Goal: Book appointment/travel/reservation

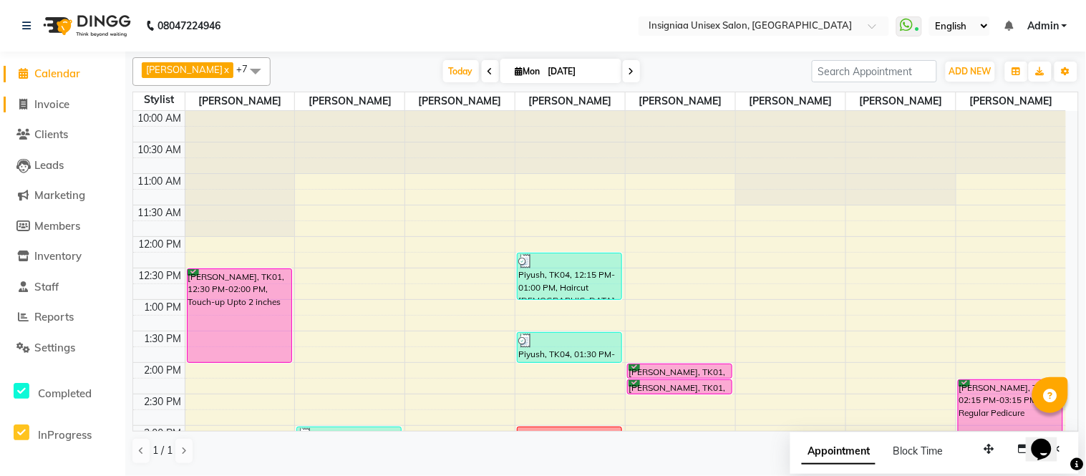
click at [61, 99] on span "Invoice" at bounding box center [51, 104] width 35 height 14
select select "6999"
select select "service"
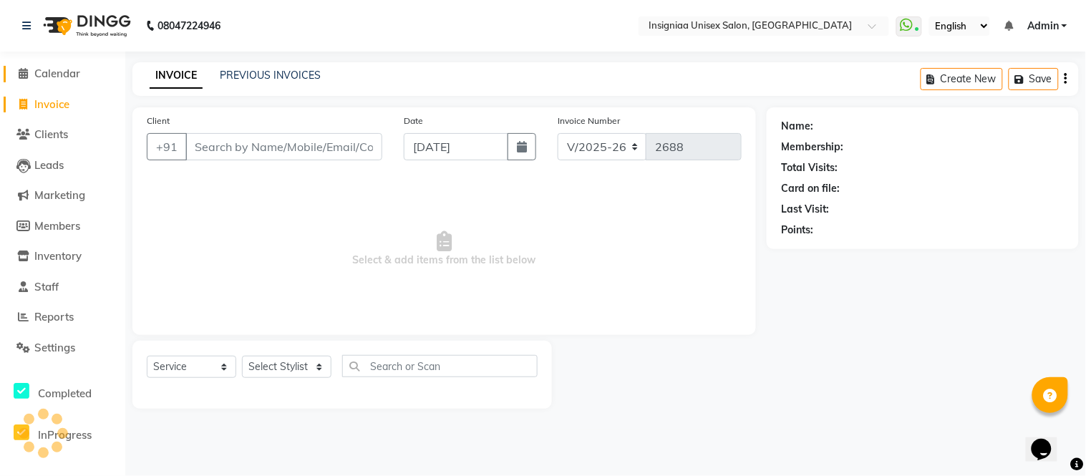
click at [65, 76] on span "Calendar" at bounding box center [57, 74] width 46 height 14
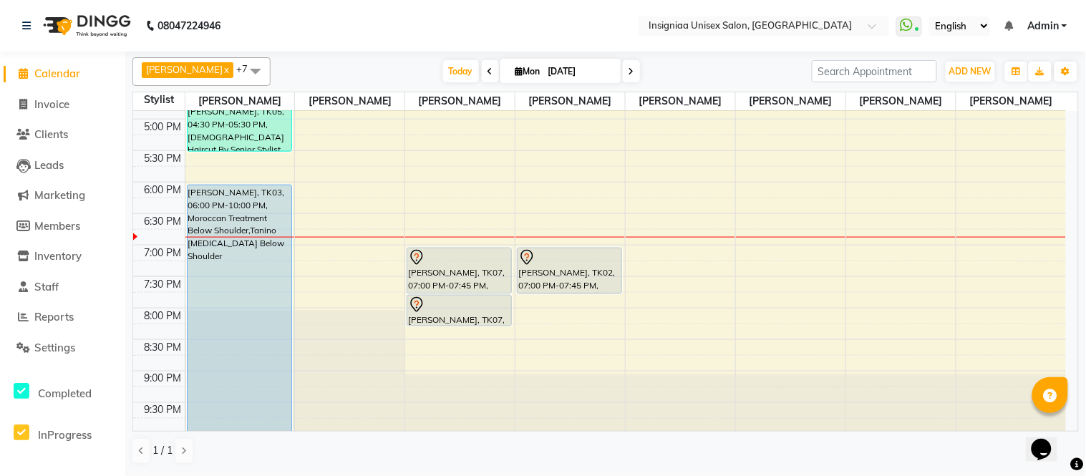
scroll to position [439, 0]
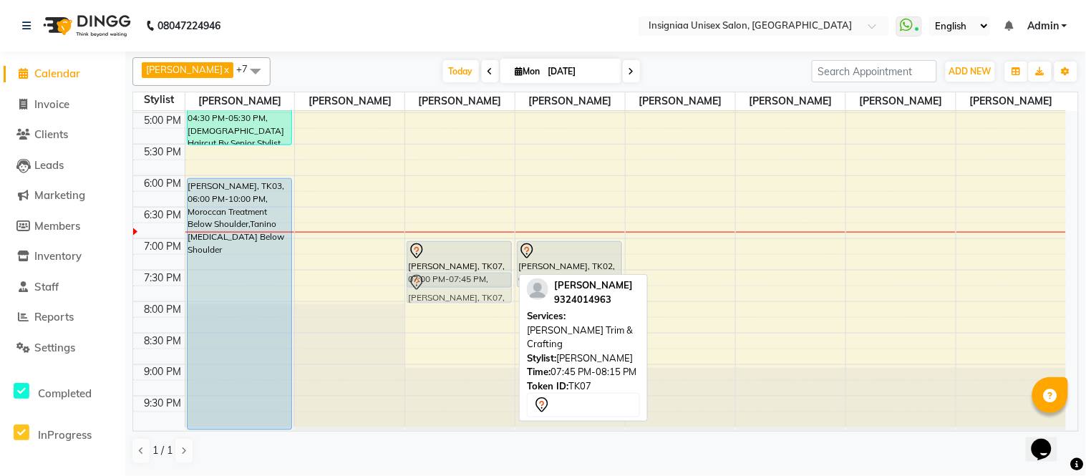
drag, startPoint x: 444, startPoint y: 303, endPoint x: 439, endPoint y: 289, distance: 14.3
click at [439, 289] on div "[PERSON_NAME], TK07, 07:00 PM-07:45 PM, Haircut [DEMOGRAPHIC_DATA] [PERSON_NAME…" at bounding box center [459, 49] width 109 height 755
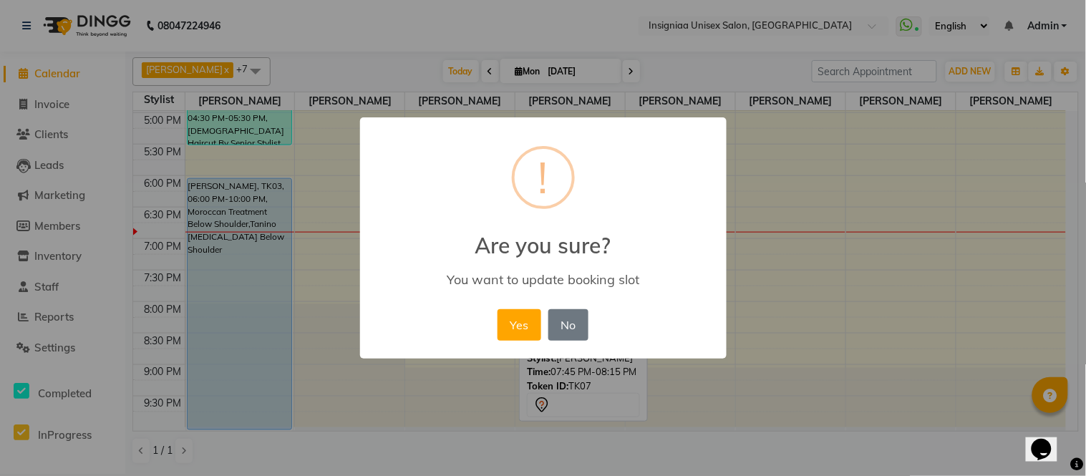
drag, startPoint x: 513, startPoint y: 324, endPoint x: 108, endPoint y: 339, distance: 405.3
click at [512, 324] on button "Yes" at bounding box center [519, 324] width 44 height 31
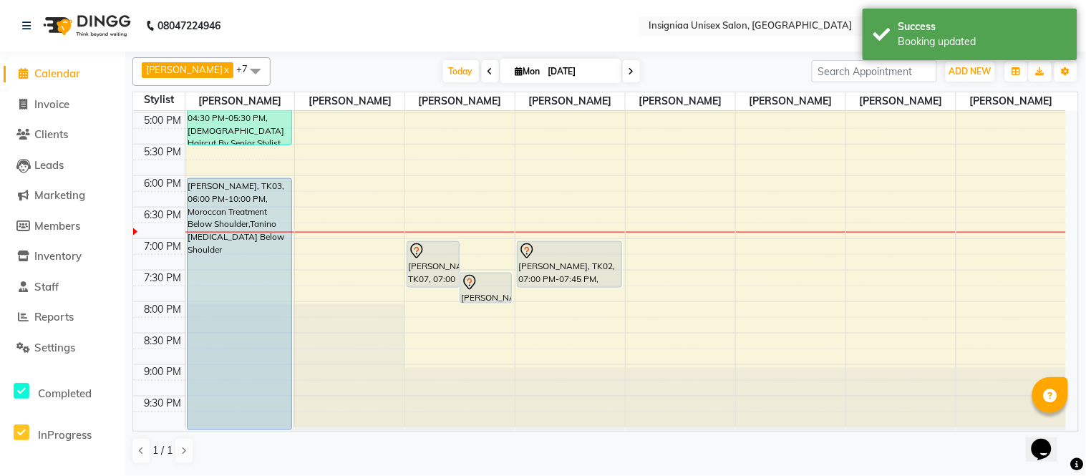
click at [444, 311] on div "10:00 AM 10:30 AM 11:00 AM 11:30 AM 12:00 PM 12:30 PM 1:00 PM 1:30 PM 2:00 PM 2…" at bounding box center [599, 49] width 932 height 755
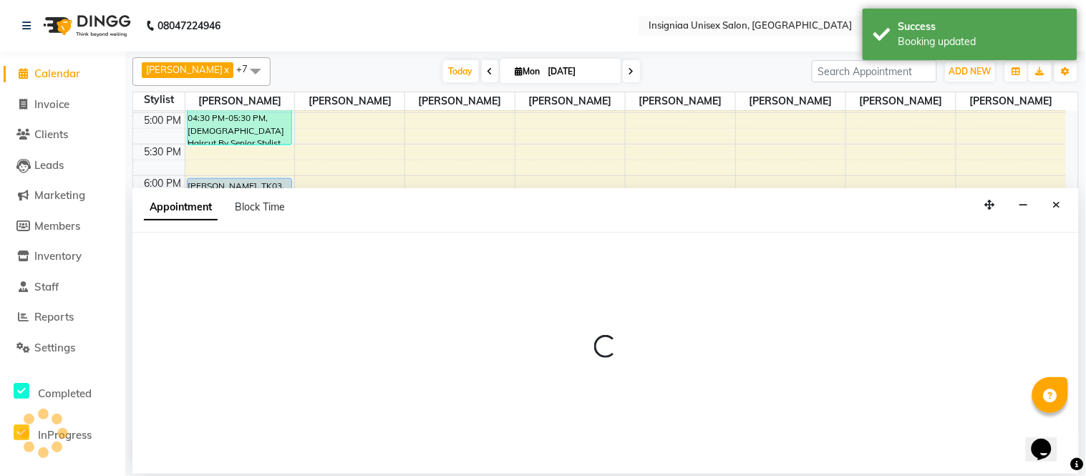
select select "58133"
select select "tentative"
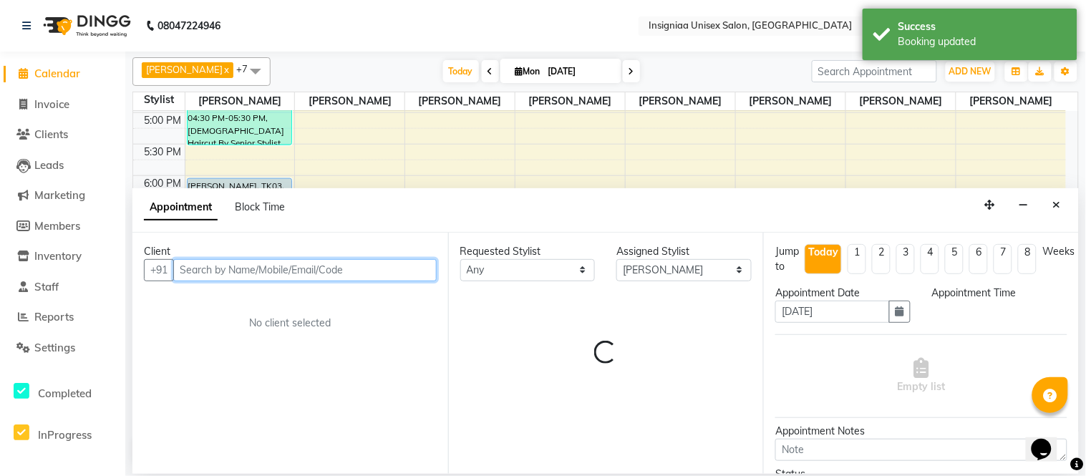
select select "1200"
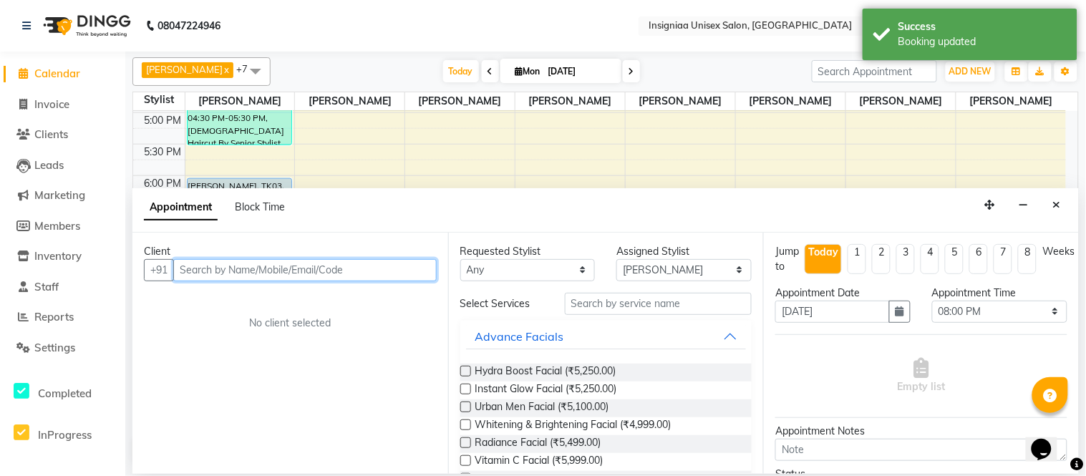
click at [317, 276] on input "text" at bounding box center [304, 270] width 263 height 22
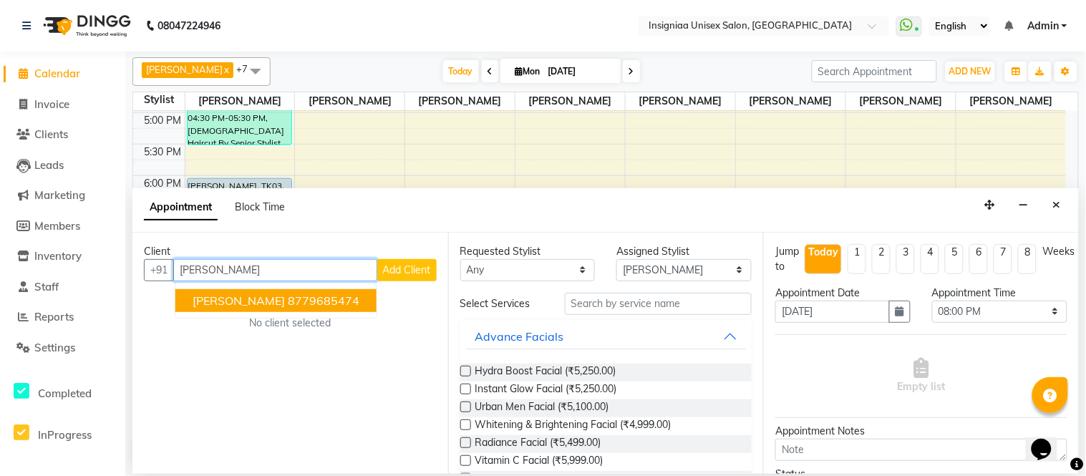
click at [306, 306] on ngb-highlight "8779685474" at bounding box center [324, 300] width 72 height 14
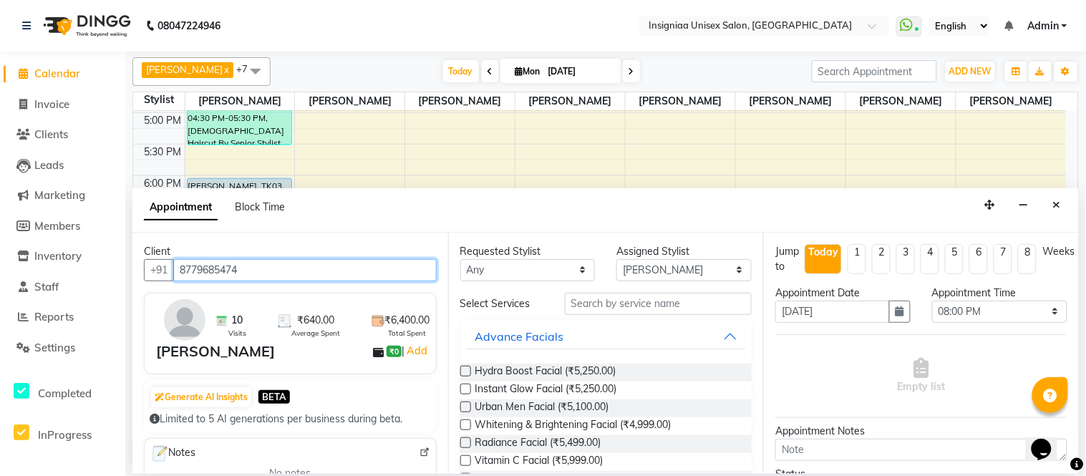
type input "8779685474"
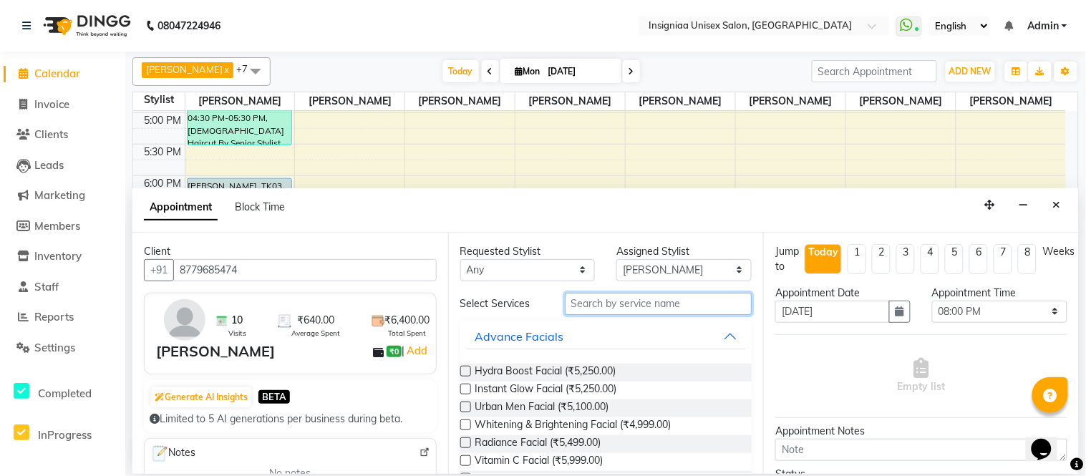
click at [625, 306] on input "text" at bounding box center [658, 304] width 187 height 22
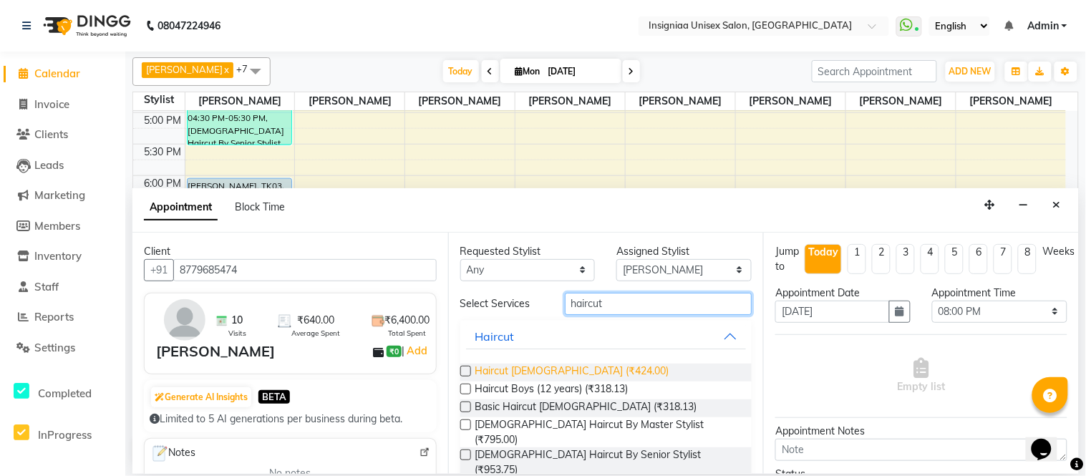
type input "haircut"
click at [495, 366] on span "Haircut [DEMOGRAPHIC_DATA] (₹424.00)" at bounding box center [572, 373] width 194 height 18
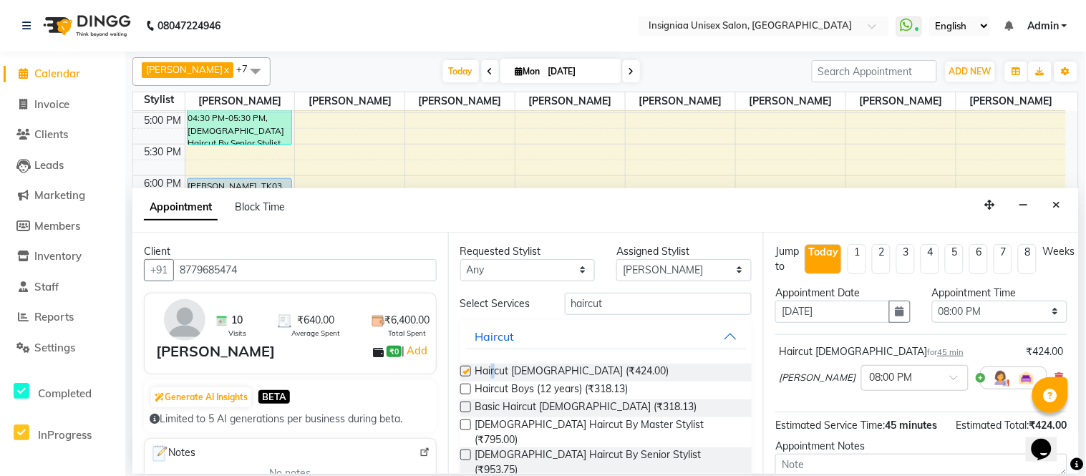
checkbox input "false"
drag, startPoint x: 635, startPoint y: 308, endPoint x: 389, endPoint y: 303, distance: 246.2
click at [389, 303] on div "Client +91 8779685474 10 Visits ₹640.00 Average Spent ₹6,400.00 Total Spent [PE…" at bounding box center [605, 353] width 946 height 241
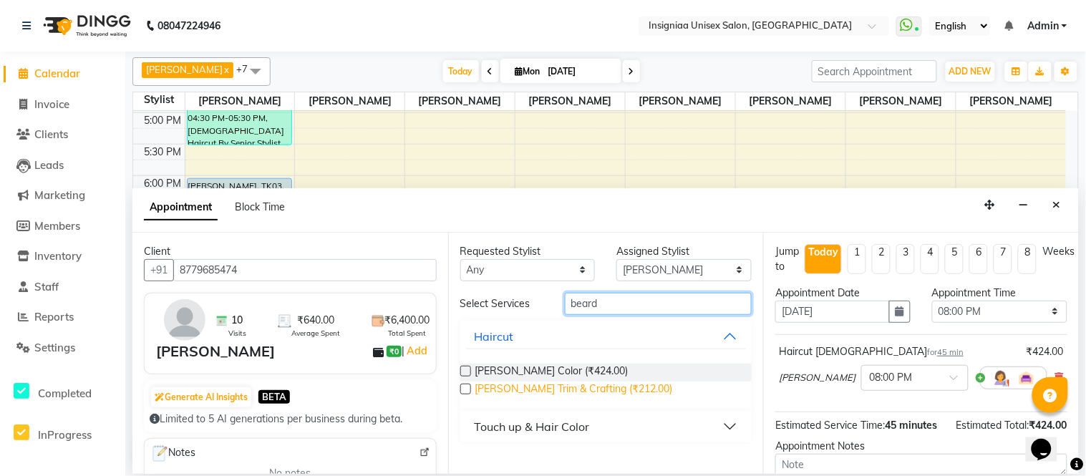
type input "beard"
click at [535, 390] on span "[PERSON_NAME] Trim & Crafting (₹212.00)" at bounding box center [574, 390] width 198 height 18
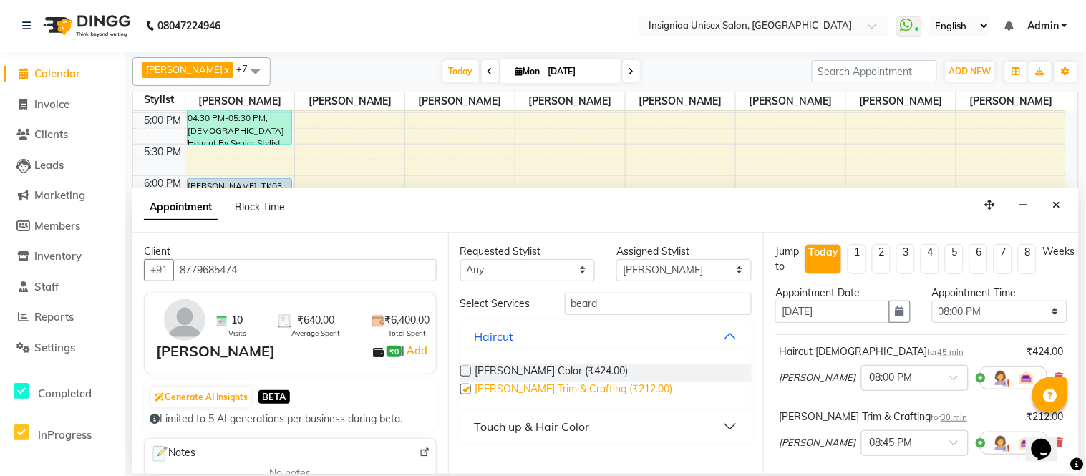
checkbox input "false"
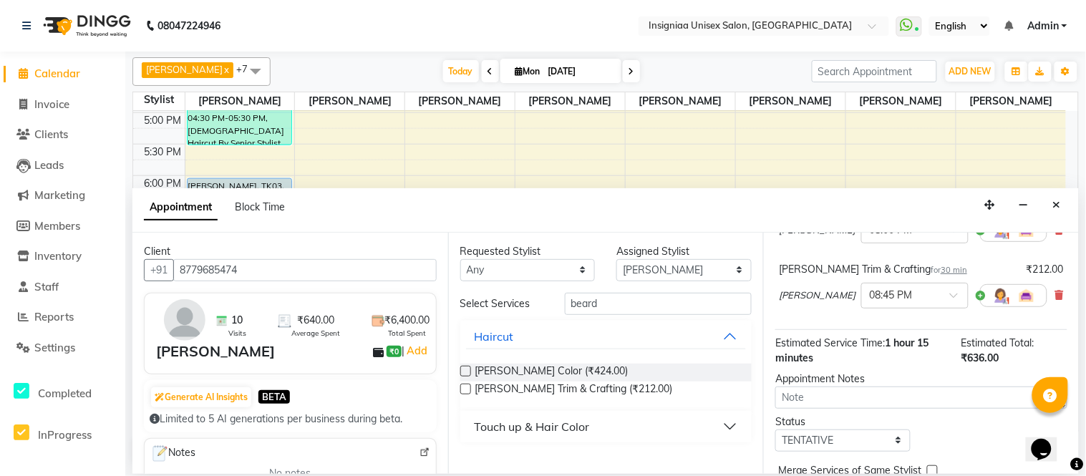
scroll to position [215, 0]
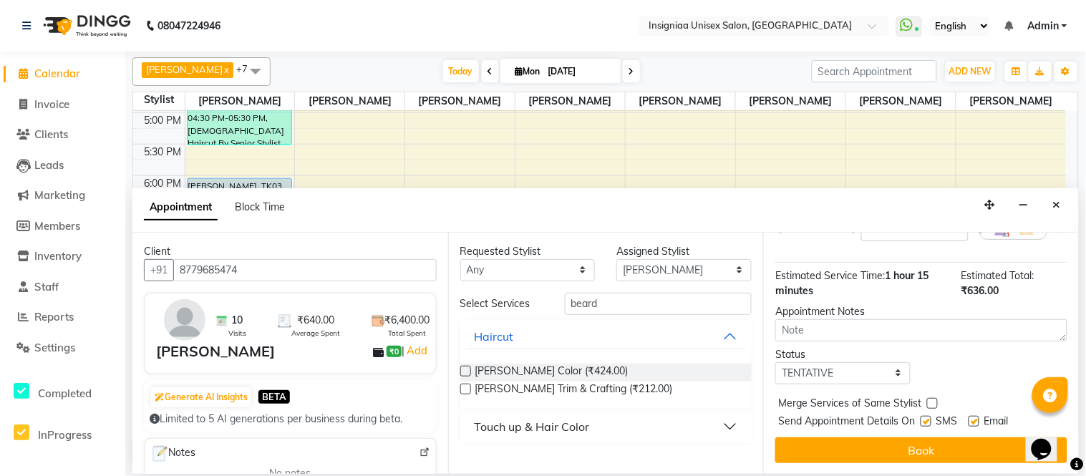
click at [973, 421] on label at bounding box center [973, 421] width 11 height 11
click at [973, 421] on input "checkbox" at bounding box center [972, 422] width 9 height 9
checkbox input "false"
click at [929, 422] on label at bounding box center [925, 421] width 11 height 11
click at [929, 422] on input "checkbox" at bounding box center [924, 422] width 9 height 9
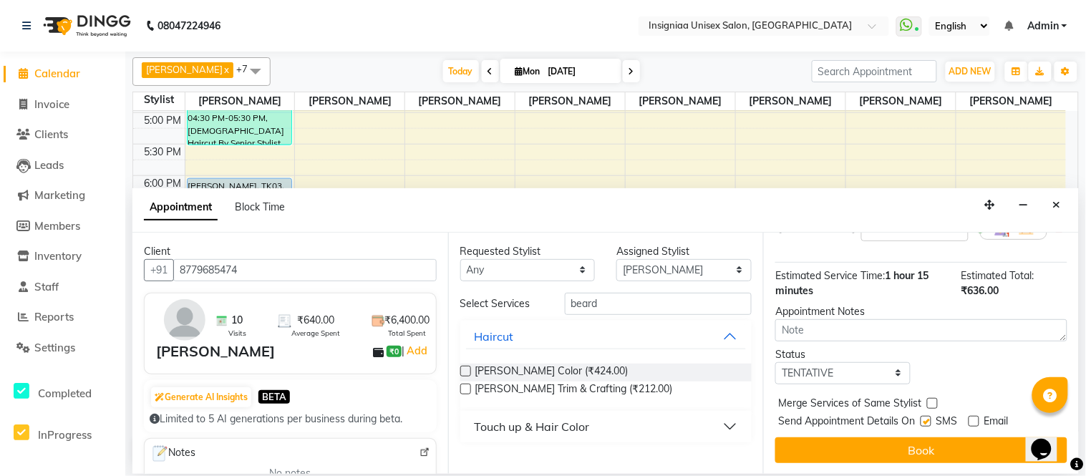
checkbox input "false"
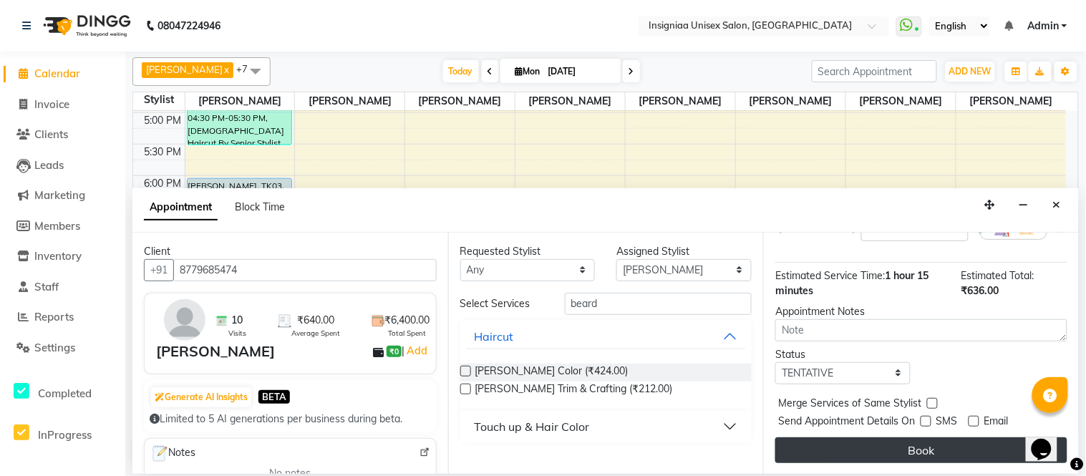
click at [935, 452] on button "Book" at bounding box center [921, 450] width 292 height 26
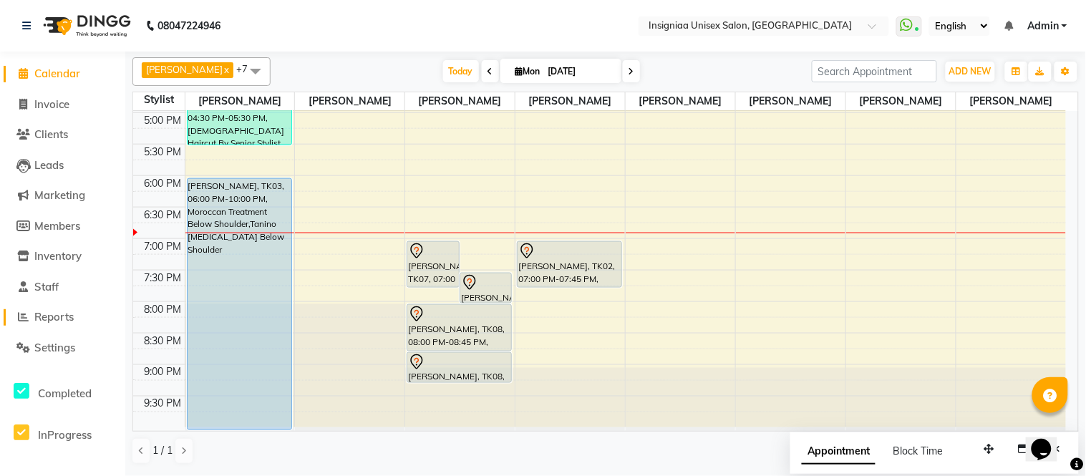
click at [56, 316] on span "Reports" at bounding box center [53, 317] width 39 height 14
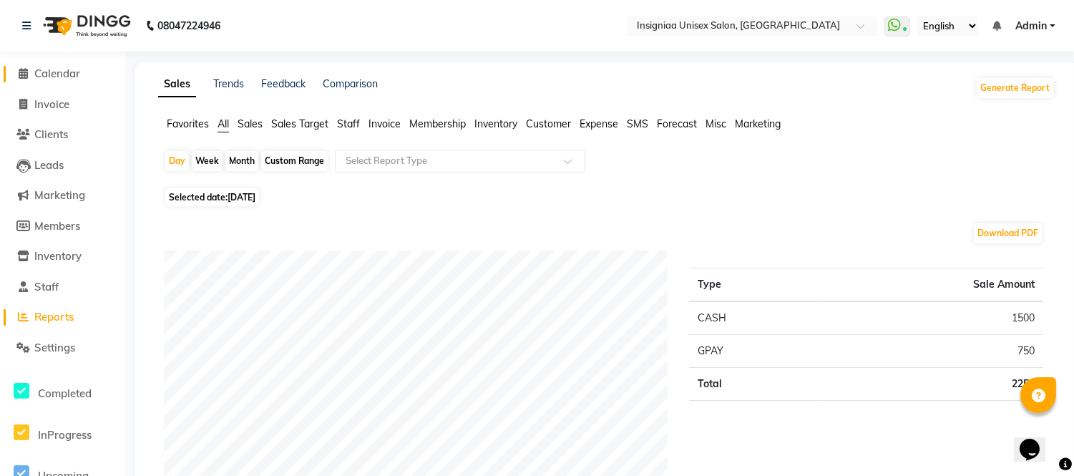
click at [73, 72] on span "Calendar" at bounding box center [57, 74] width 46 height 14
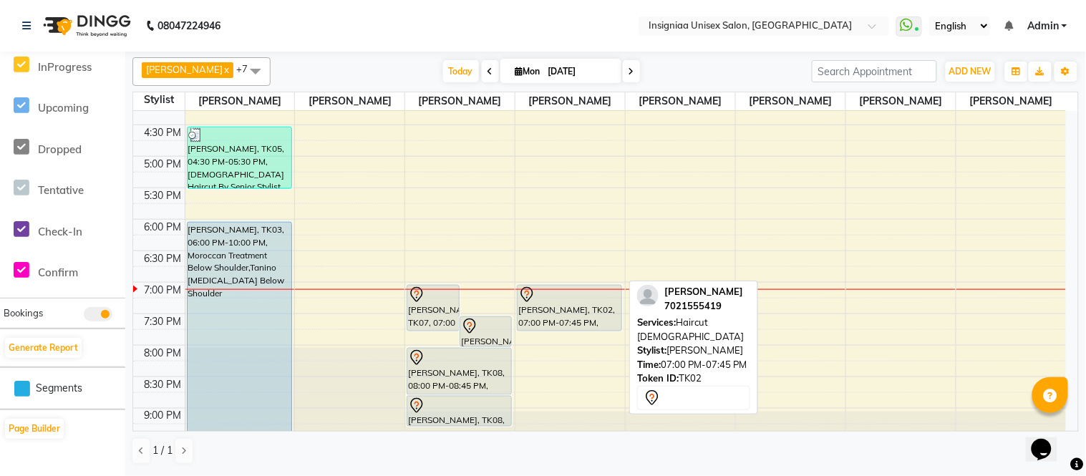
scroll to position [359, 0]
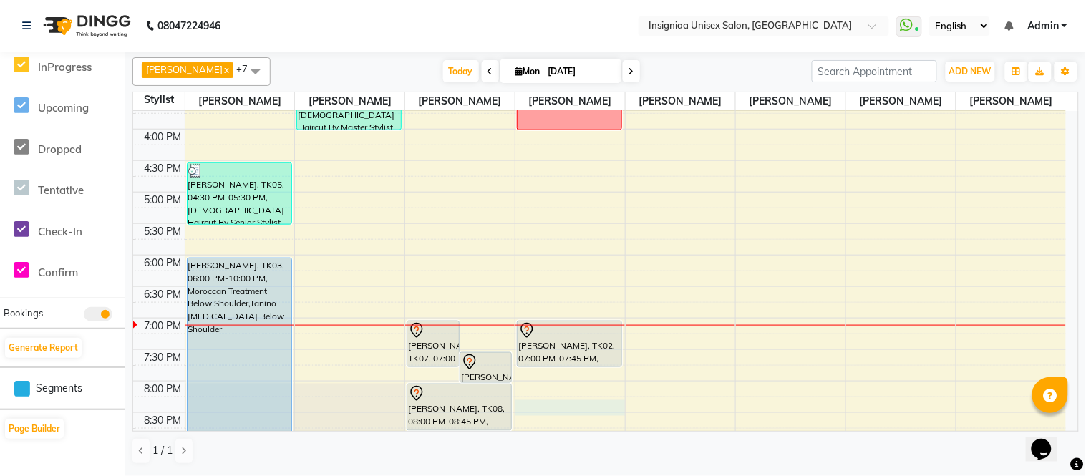
click at [526, 406] on div "10:00 AM 10:30 AM 11:00 AM 11:30 AM 12:00 PM 12:30 PM 1:00 PM 1:30 PM 2:00 PM 2…" at bounding box center [599, 129] width 932 height 755
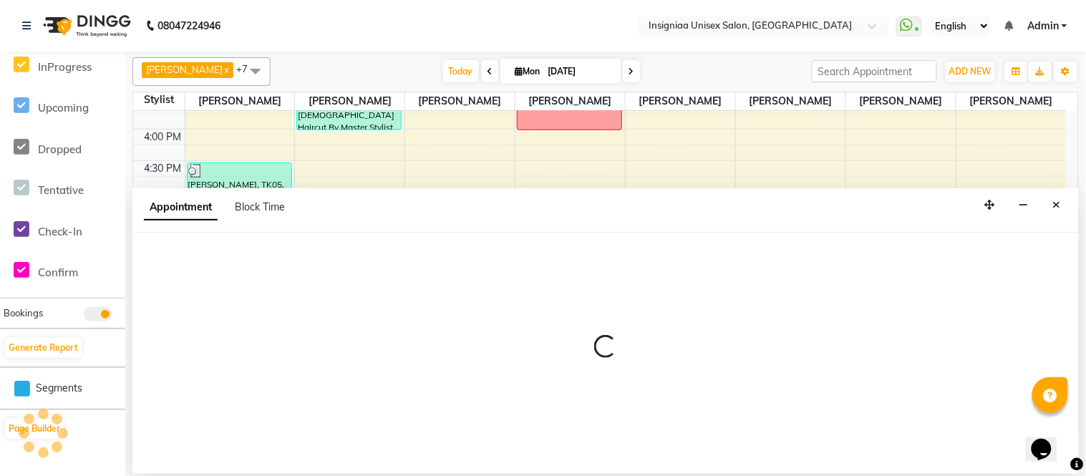
select select "58134"
select select "1215"
select select "tentative"
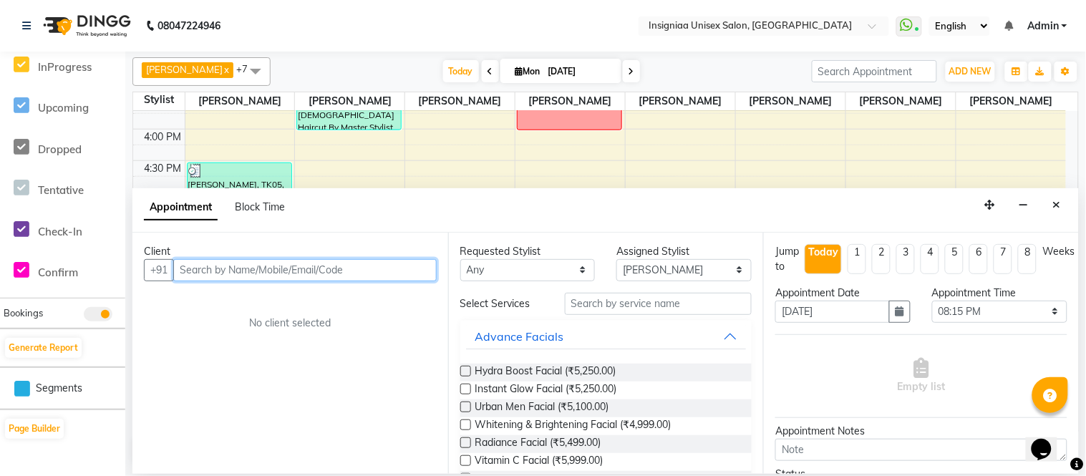
click at [252, 272] on input "text" at bounding box center [304, 270] width 263 height 22
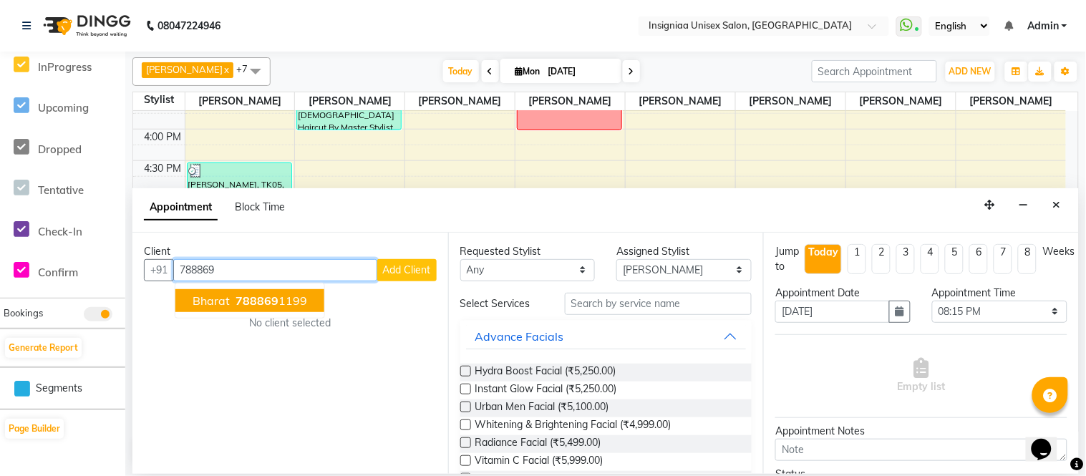
click at [263, 294] on span "788869" at bounding box center [256, 300] width 43 height 14
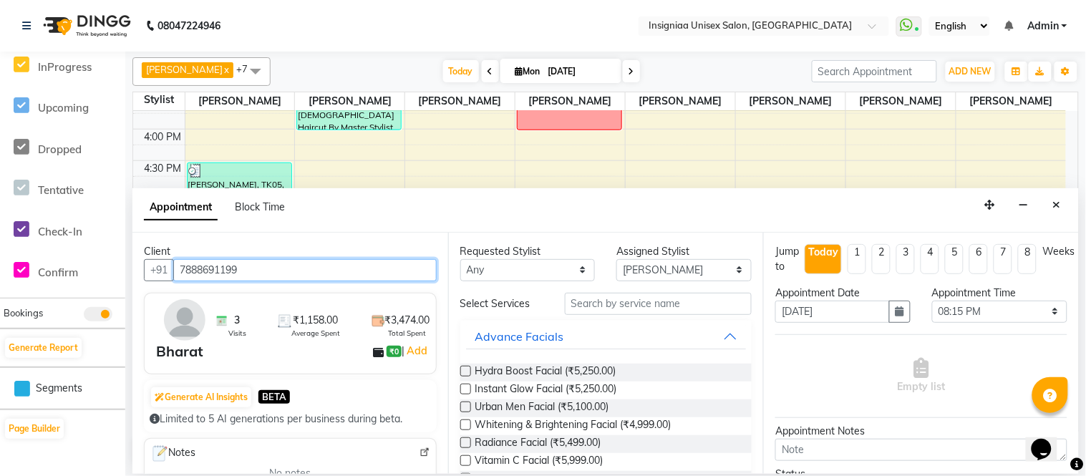
type input "7888691199"
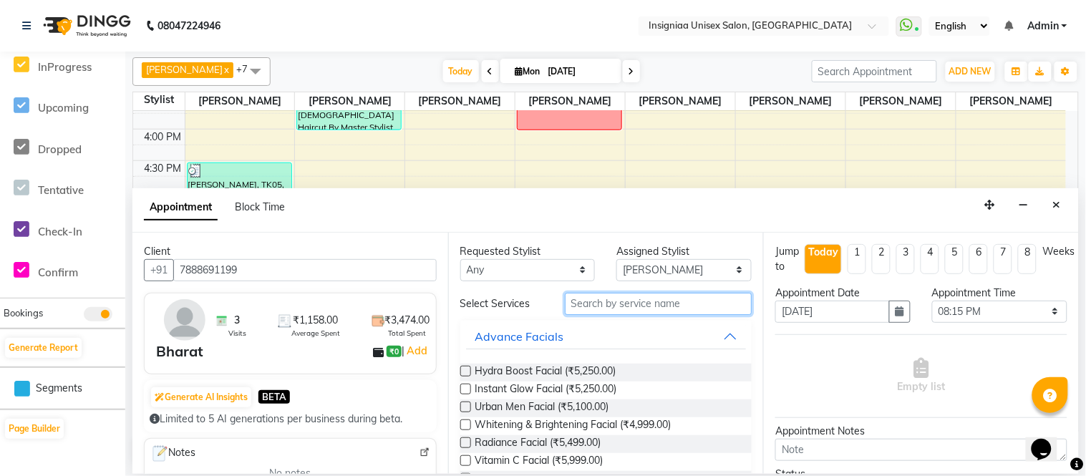
click at [673, 303] on input "text" at bounding box center [658, 304] width 187 height 22
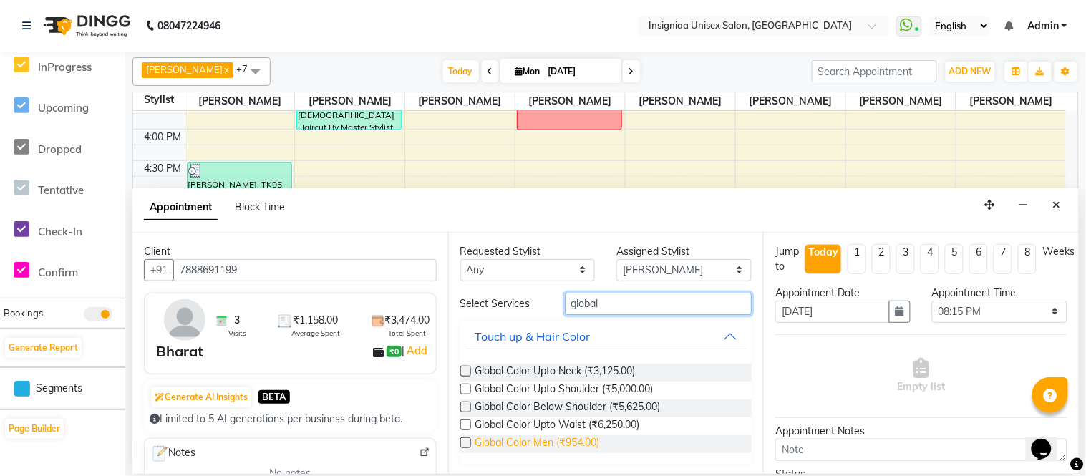
type input "global"
click at [555, 435] on span "Global Color Men (₹954.00)" at bounding box center [537, 444] width 125 height 18
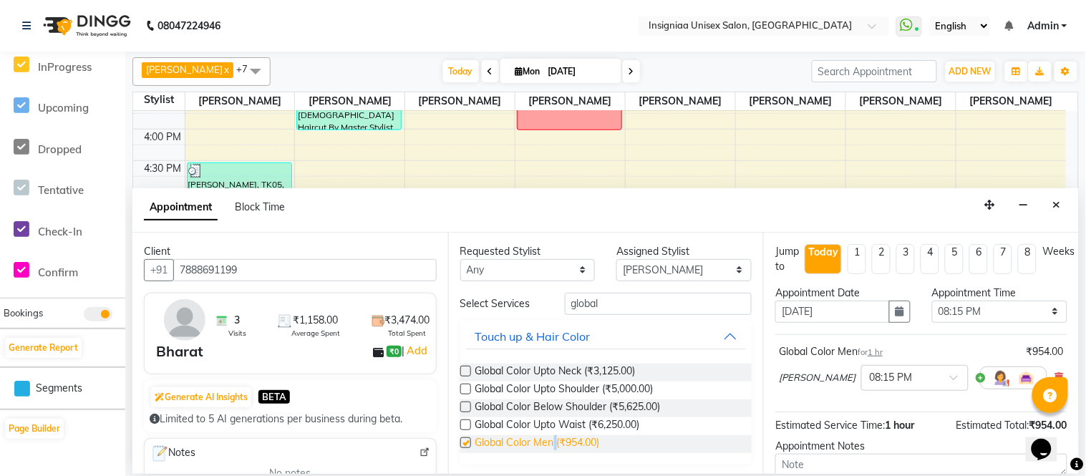
checkbox input "false"
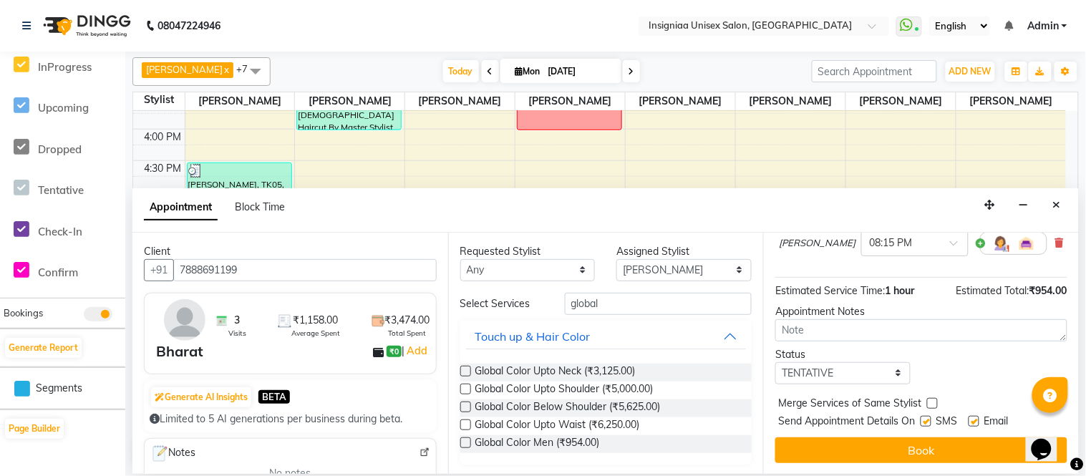
click at [969, 418] on label at bounding box center [973, 421] width 11 height 11
click at [969, 418] on input "checkbox" at bounding box center [972, 422] width 9 height 9
checkbox input "false"
click at [929, 421] on label at bounding box center [925, 421] width 11 height 11
click at [929, 421] on input "checkbox" at bounding box center [924, 422] width 9 height 9
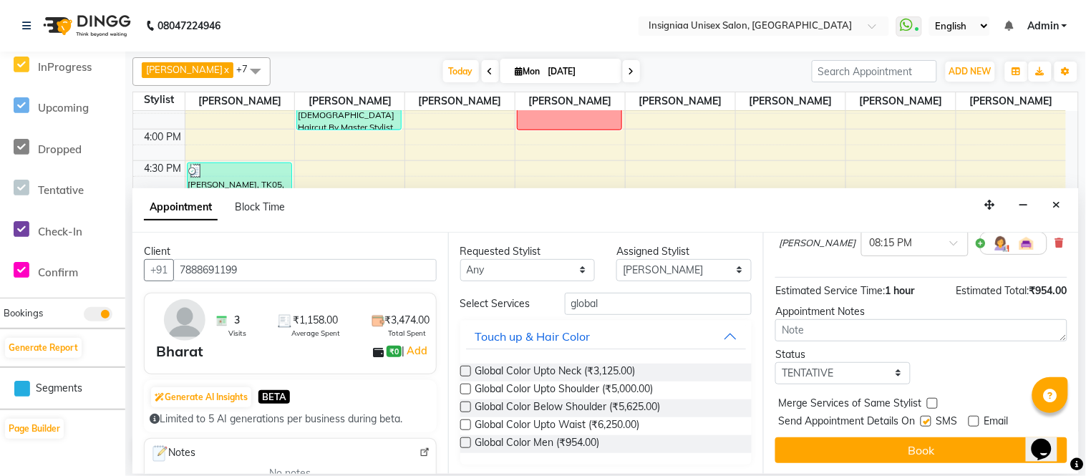
checkbox input "false"
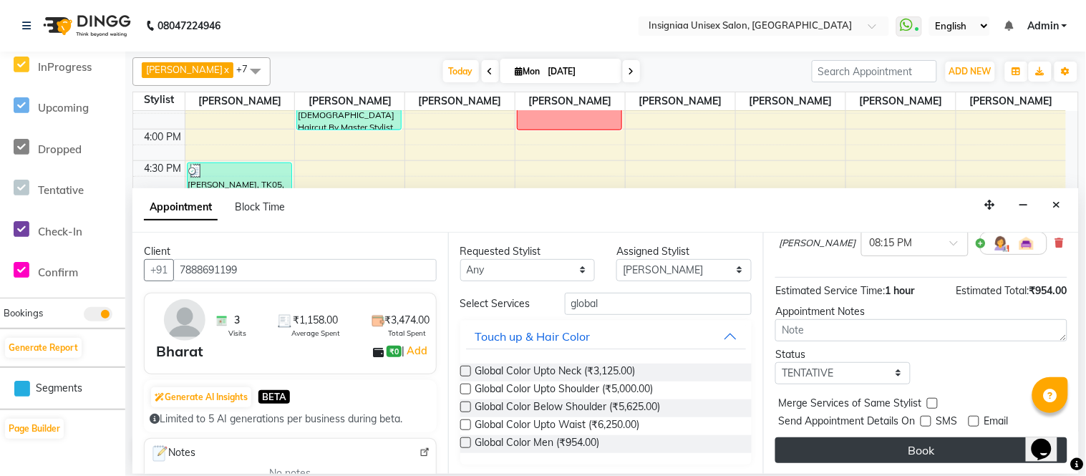
click at [928, 448] on button "Book" at bounding box center [921, 450] width 292 height 26
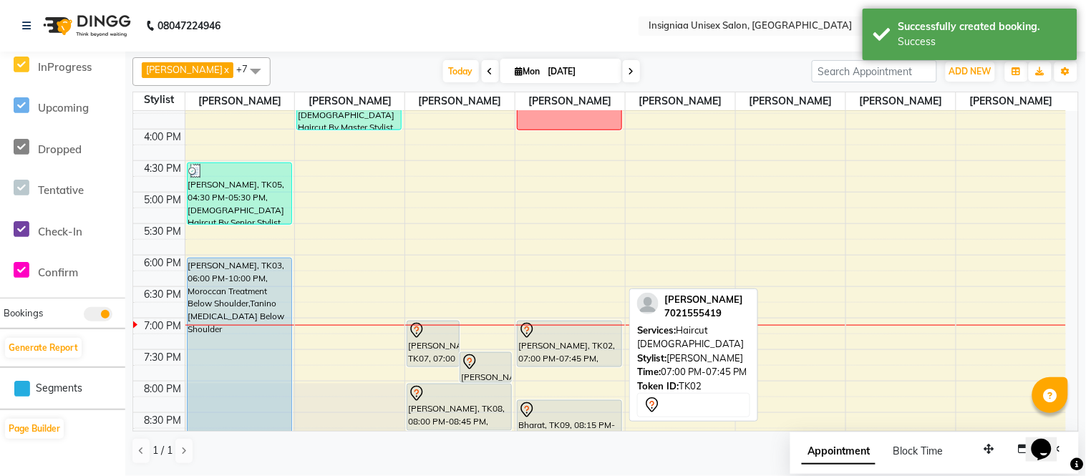
click at [575, 344] on div "[PERSON_NAME], TK02, 07:00 PM-07:45 PM, Haircut [DEMOGRAPHIC_DATA]" at bounding box center [569, 343] width 104 height 45
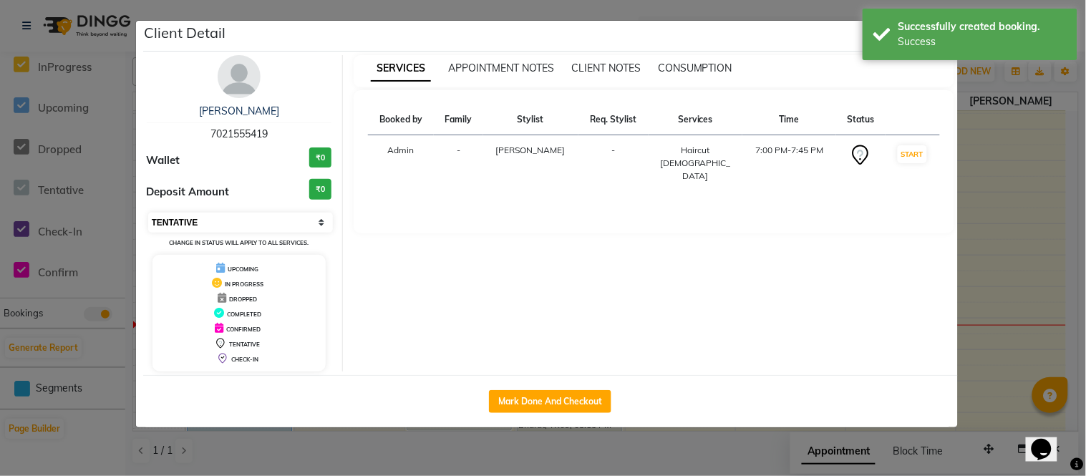
click at [172, 216] on select "Select IN SERVICE CONFIRMED TENTATIVE CHECK IN MARK DONE DROPPED UPCOMING" at bounding box center [240, 223] width 185 height 20
select select "6"
click at [148, 213] on select "Select IN SERVICE CONFIRMED TENTATIVE CHECK IN MARK DONE DROPPED UPCOMING" at bounding box center [240, 223] width 185 height 20
click at [0, 34] on ngb-modal-window "Client Detail [PERSON_NAME] 7021555419 Wallet ₹0 Deposit Amount ₹0 Select IN SE…" at bounding box center [543, 238] width 1086 height 476
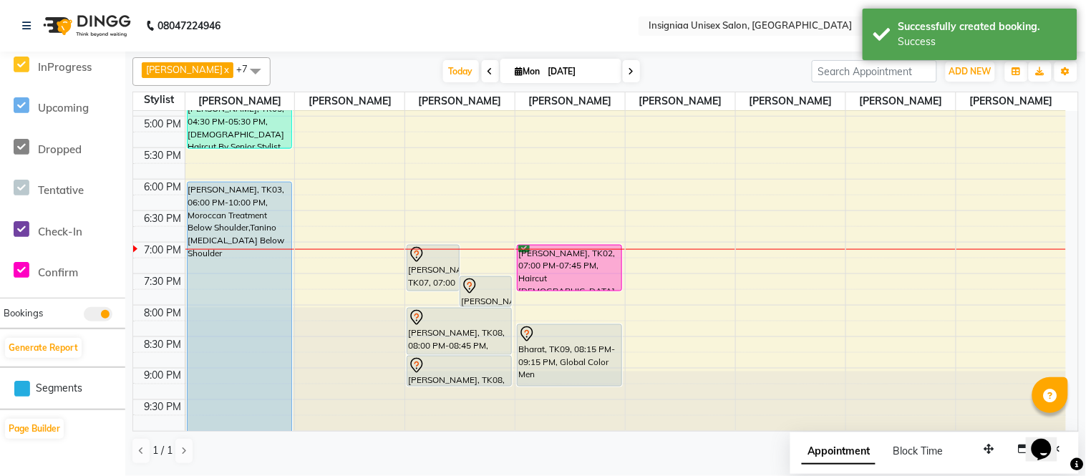
scroll to position [439, 0]
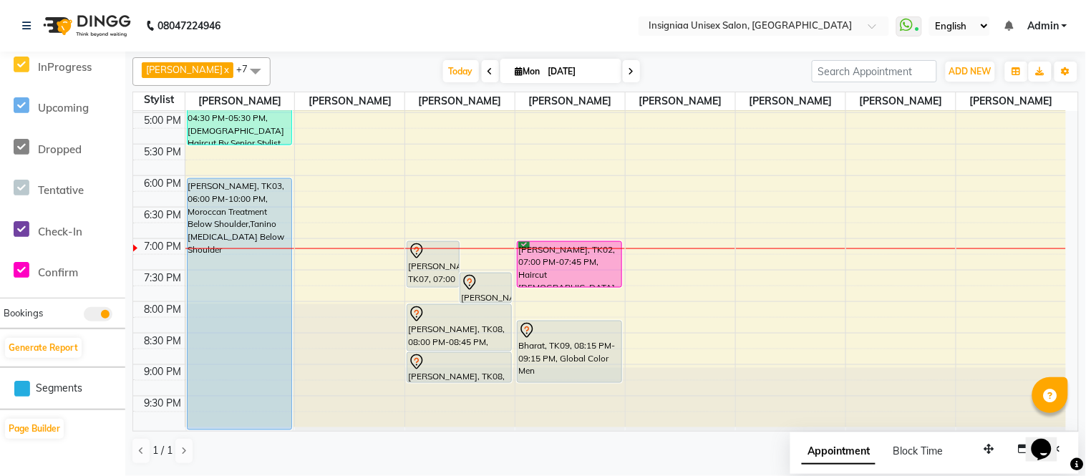
click at [338, 59] on div "[PERSON_NAME] x [PERSON_NAME] x [PERSON_NAME] x [PERSON_NAME] x [PERSON_NAME] x…" at bounding box center [605, 71] width 946 height 29
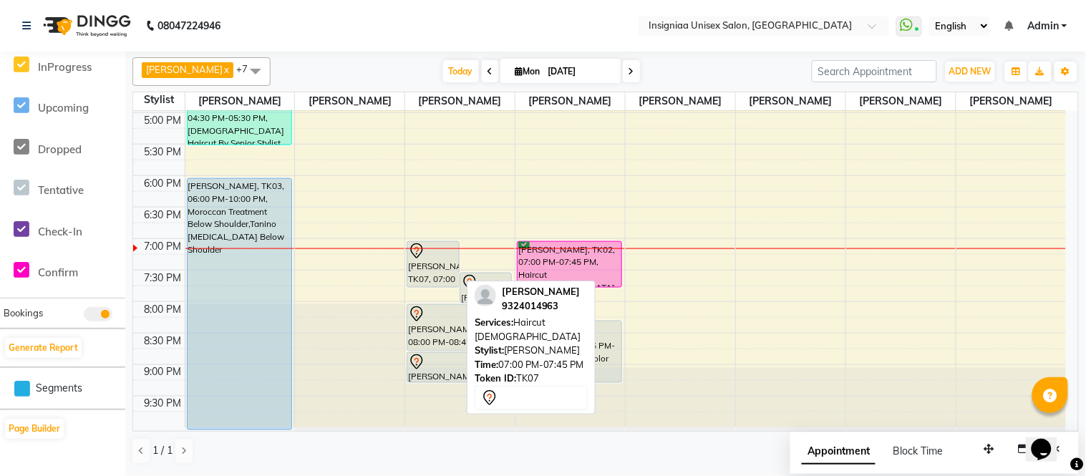
click at [430, 260] on div "[PERSON_NAME], TK07, 07:00 PM-07:45 PM, Haircut [DEMOGRAPHIC_DATA]" at bounding box center [433, 264] width 52 height 45
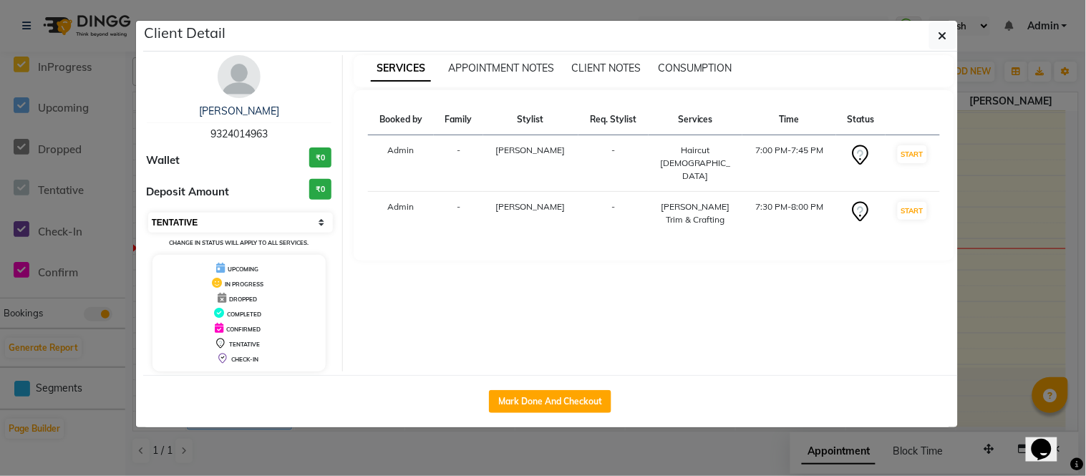
click at [226, 216] on select "Select IN SERVICE CONFIRMED TENTATIVE CHECK IN MARK DONE DROPPED UPCOMING" at bounding box center [240, 223] width 185 height 20
select select "6"
click at [148, 213] on select "Select IN SERVICE CONFIRMED TENTATIVE CHECK IN MARK DONE DROPPED UPCOMING" at bounding box center [240, 223] width 185 height 20
click at [947, 40] on button "button" at bounding box center [942, 35] width 27 height 27
